Goal: Register for event/course

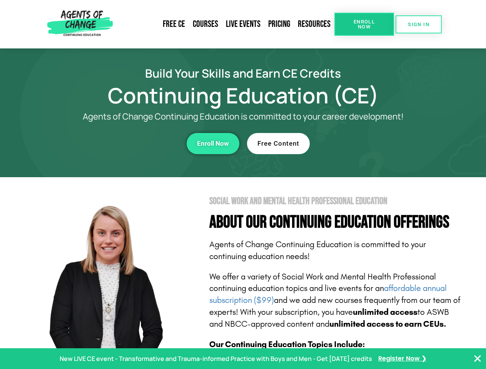
click at [243, 185] on section "Social Work and Mental Health Professional Education About Our Continuing Educa…" at bounding box center [243, 338] width 486 height 323
click at [314, 24] on link "Resources" at bounding box center [314, 24] width 40 height 18
click at [364, 24] on span "Enroll Now" at bounding box center [363, 24] width 35 height 10
click at [418, 24] on span "SIGN IN" at bounding box center [419, 24] width 22 height 5
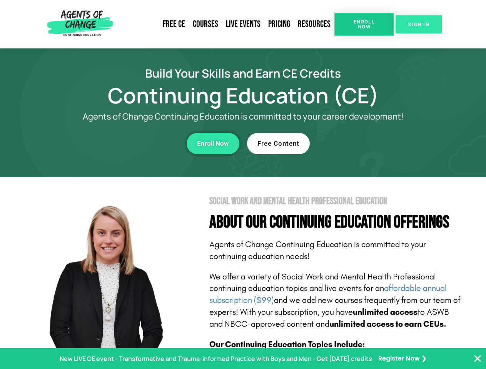
click at [418, 24] on span "SIGN IN" at bounding box center [419, 24] width 22 height 5
click at [133, 143] on div "Enroll Now" at bounding box center [133, 143] width 211 height 21
click at [213, 143] on span "Enroll Now" at bounding box center [213, 143] width 32 height 7
